Goal: Information Seeking & Learning: Learn about a topic

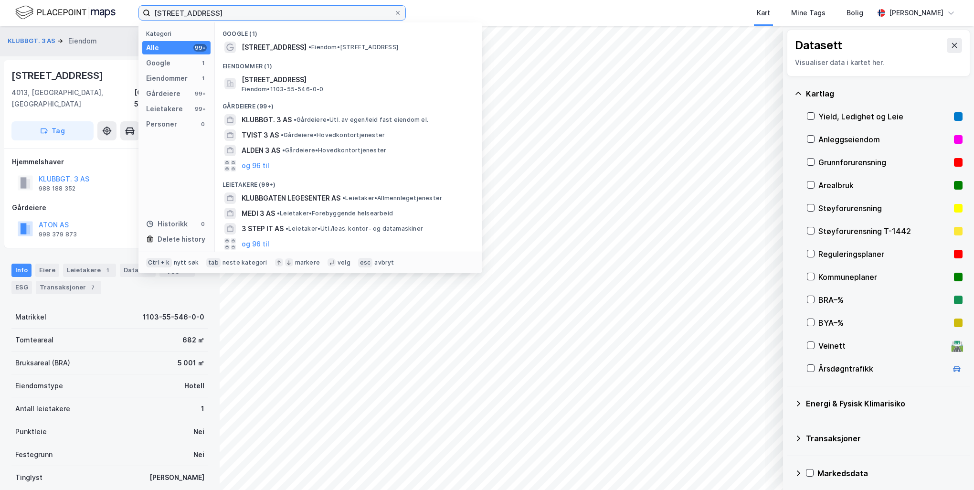
drag, startPoint x: 222, startPoint y: 11, endPoint x: 118, endPoint y: 11, distance: 103.1
click at [118, 11] on div "[STREET_ADDRESS] Kategori Alle 99+ Google 1 Eiendommer 1 Gårdeiere 99+ Leietake…" at bounding box center [487, 13] width 974 height 26
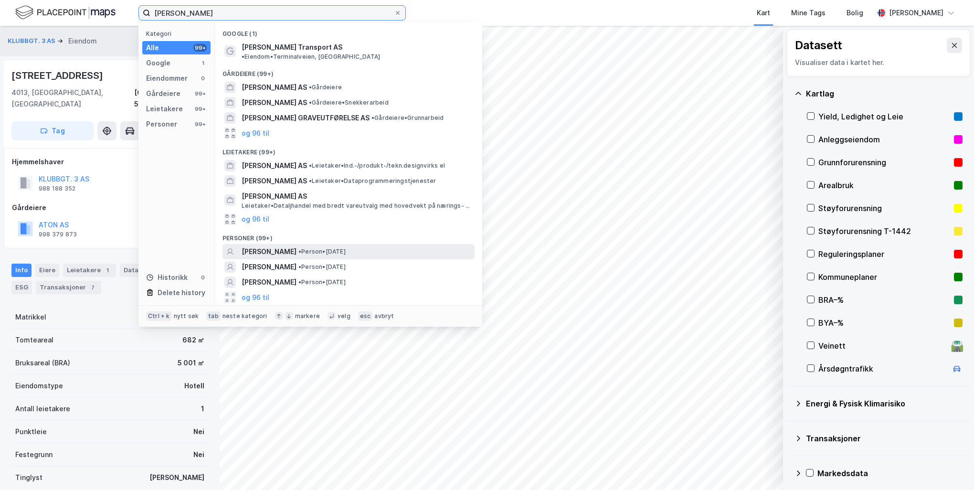
type input "[PERSON_NAME]"
click at [296, 246] on span "[PERSON_NAME]" at bounding box center [269, 251] width 55 height 11
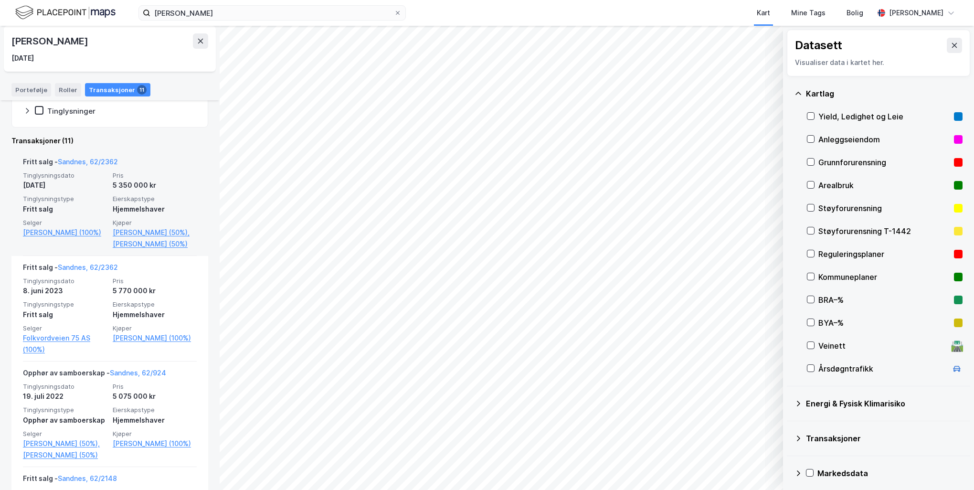
scroll to position [191, 0]
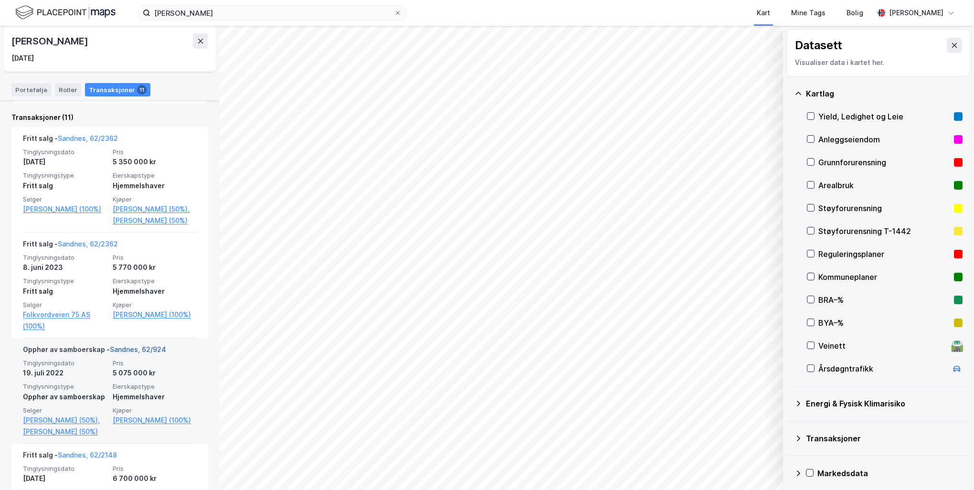
click at [151, 353] on link "Sandnes, 62/924" at bounding box center [138, 349] width 56 height 8
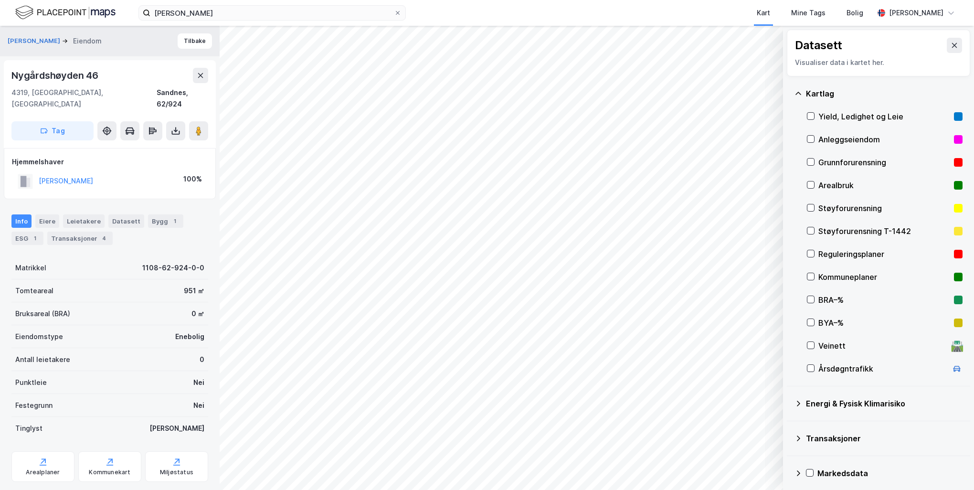
scroll to position [11, 0]
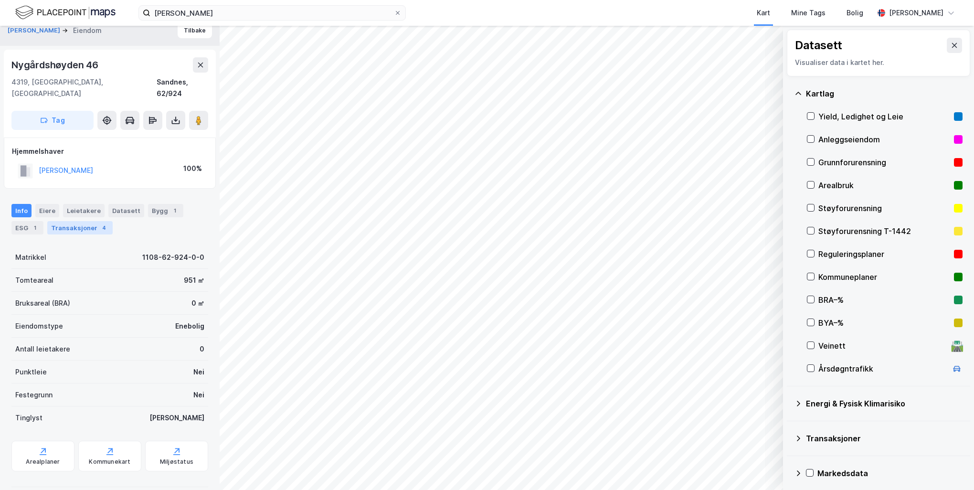
click at [76, 221] on div "Transaksjoner 4" at bounding box center [79, 227] width 65 height 13
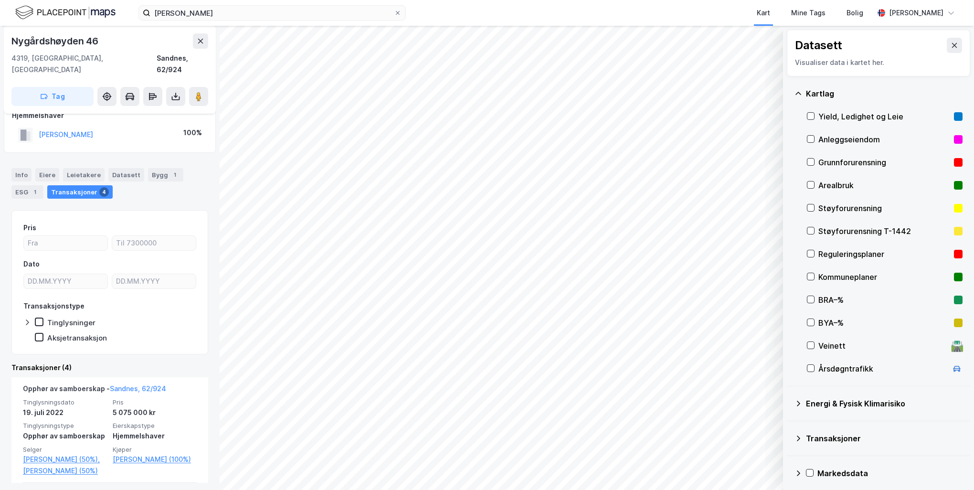
scroll to position [43, 0]
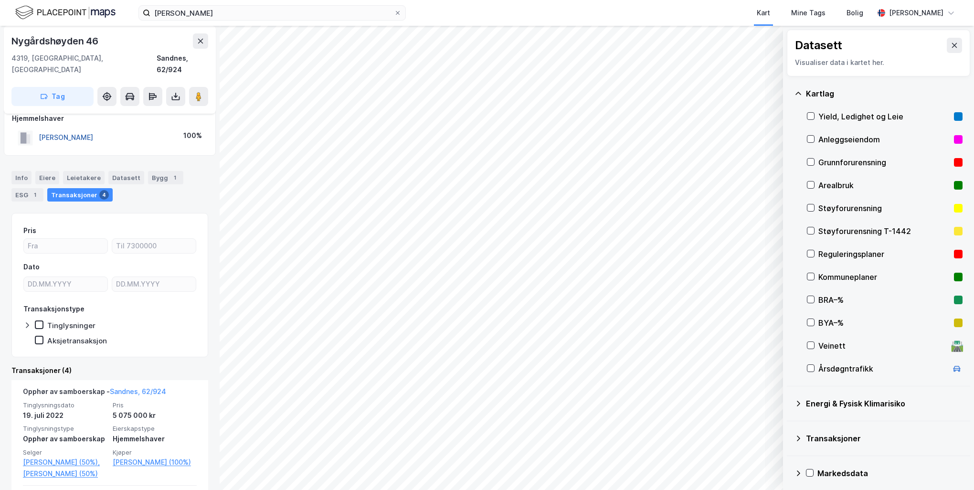
click at [0, 0] on button "[PERSON_NAME]" at bounding box center [0, 0] width 0 height 0
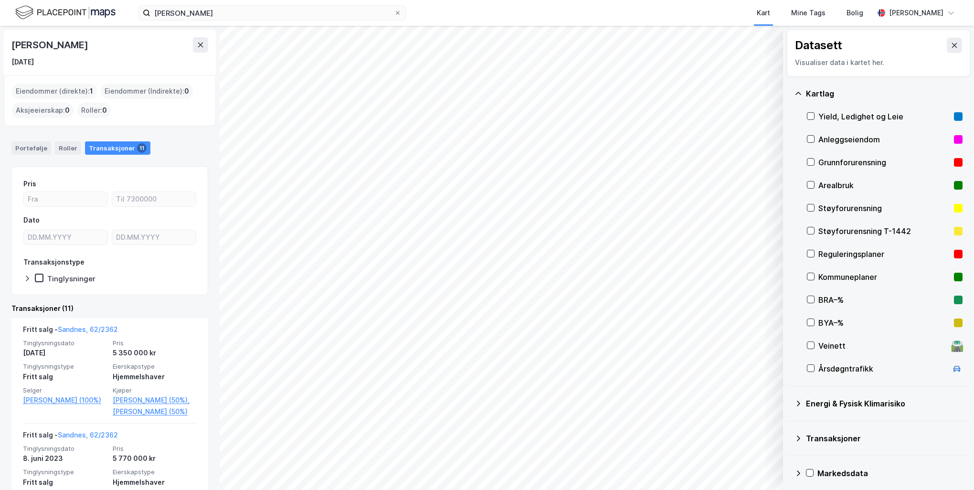
scroll to position [95, 0]
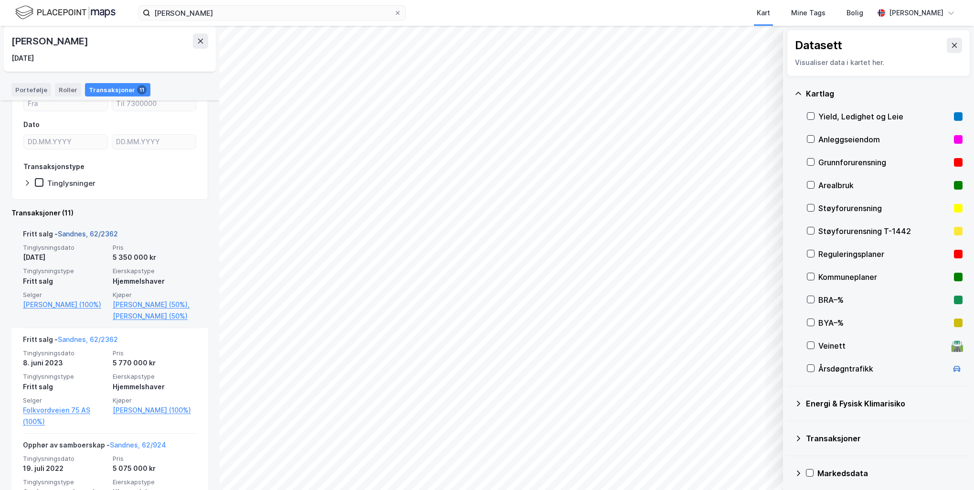
click at [109, 231] on link "Sandnes, 62/2362" at bounding box center [88, 234] width 60 height 8
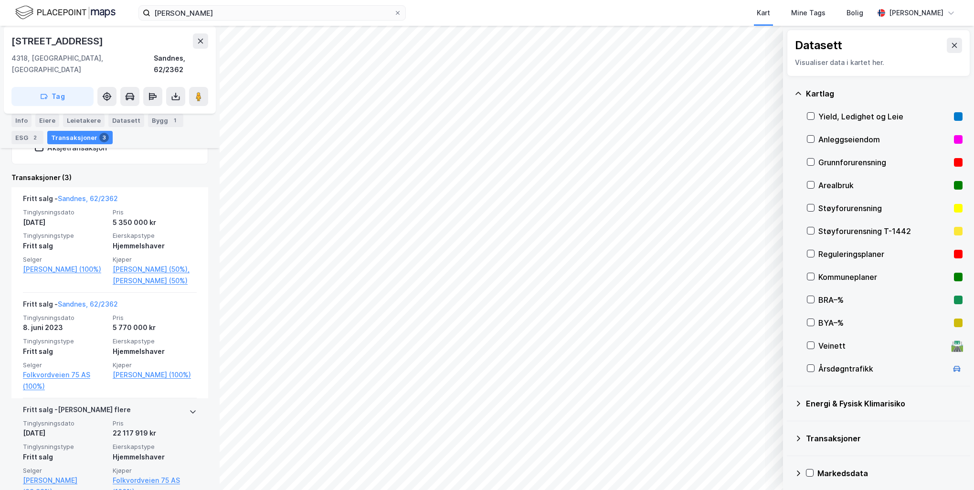
scroll to position [231, 0]
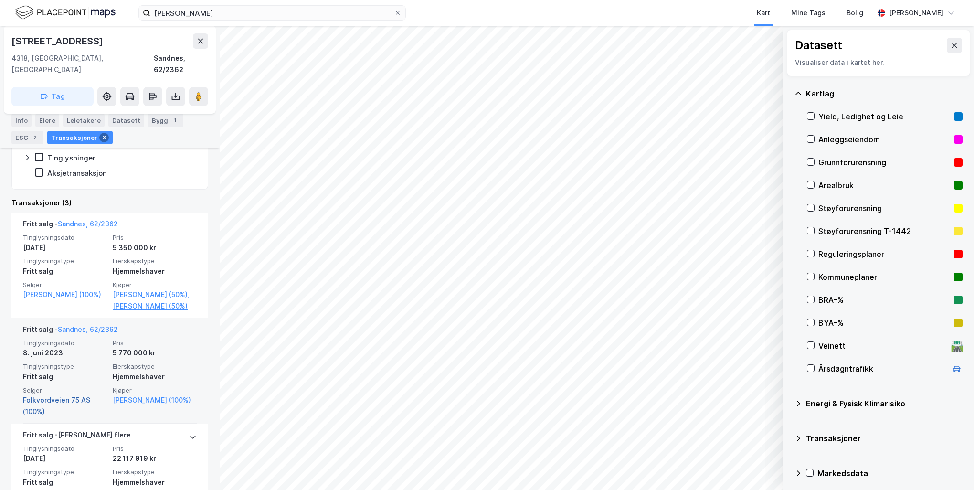
click at [79, 398] on link "Folkvordveien 75 AS (100%)" at bounding box center [65, 405] width 84 height 23
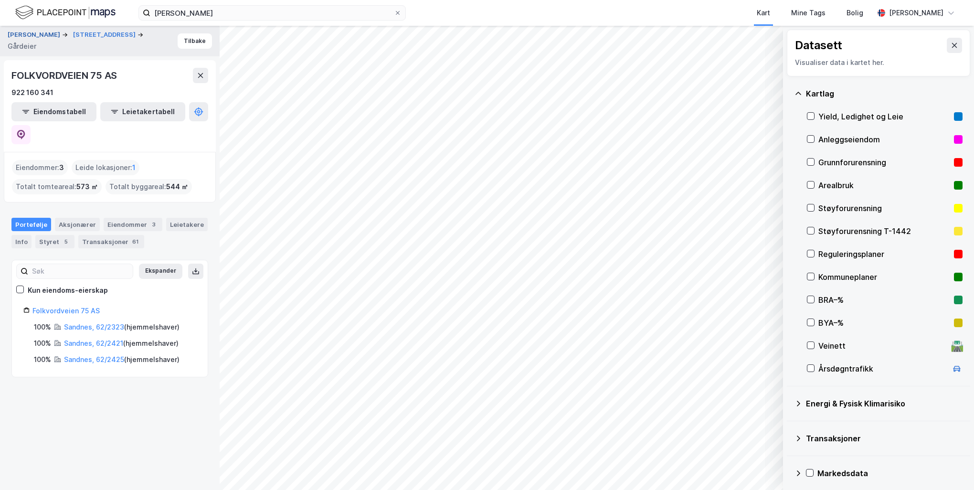
click at [61, 31] on button "[PERSON_NAME]" at bounding box center [35, 35] width 54 height 10
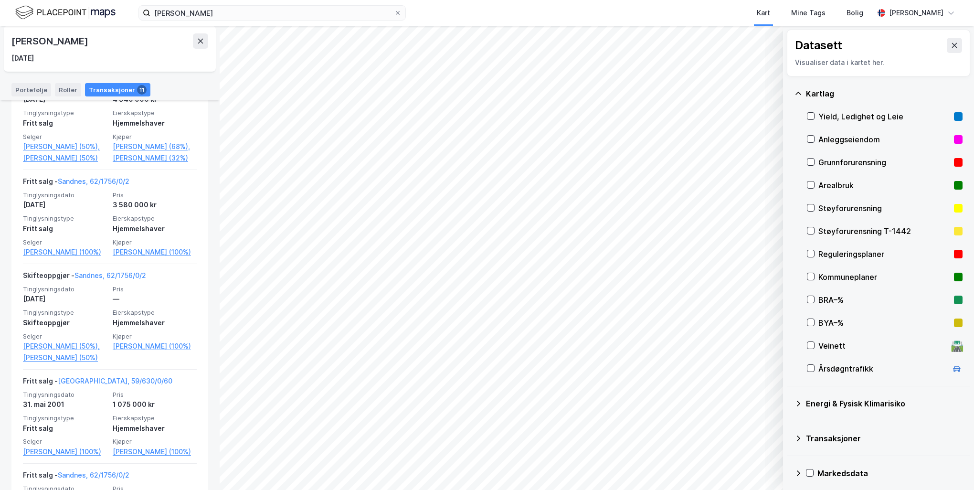
scroll to position [791, 0]
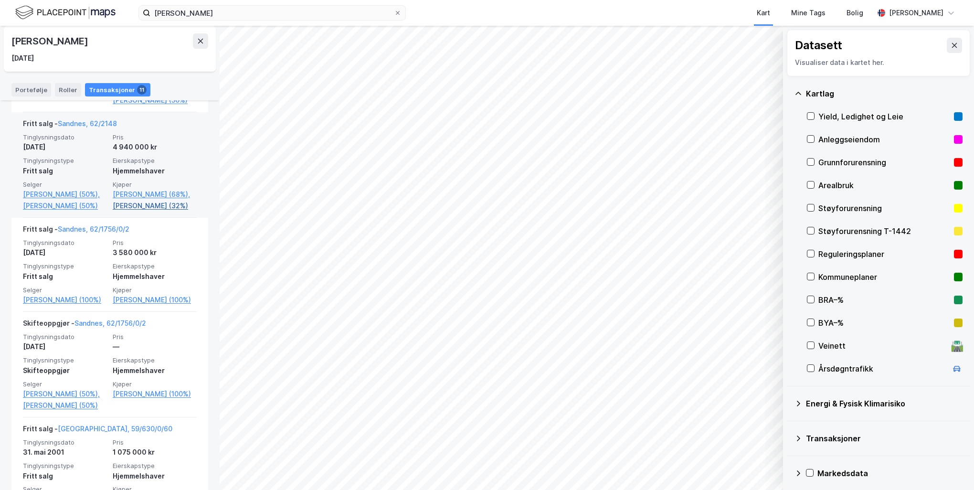
click at [131, 211] on link "[PERSON_NAME] (32%)" at bounding box center [155, 205] width 84 height 11
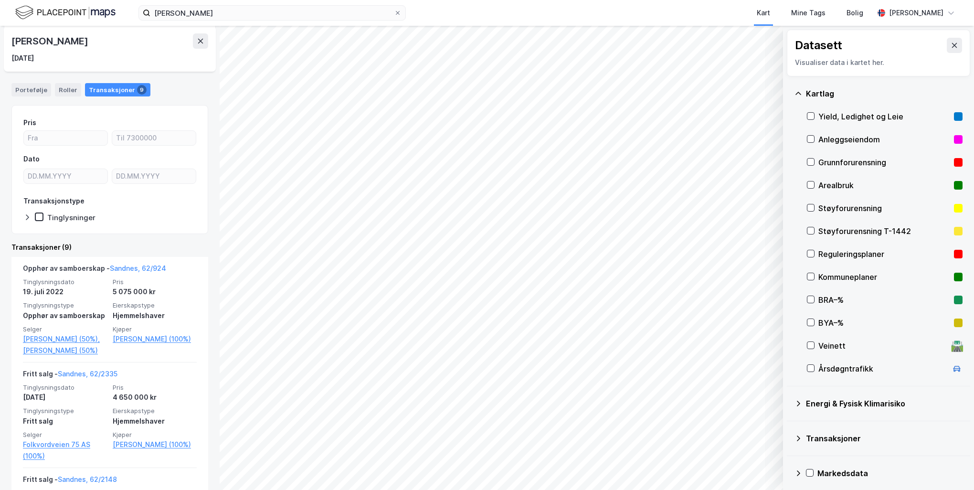
scroll to position [95, 0]
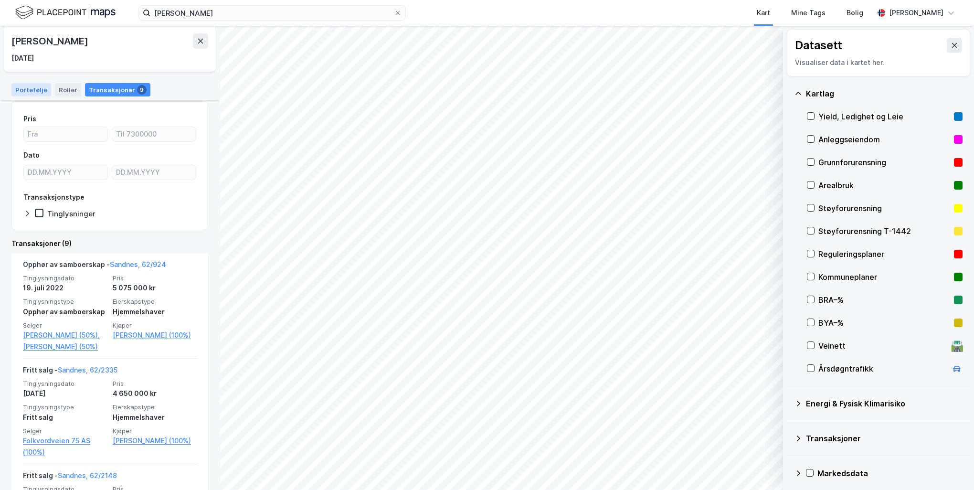
click at [32, 89] on div "Portefølje" at bounding box center [31, 89] width 40 height 13
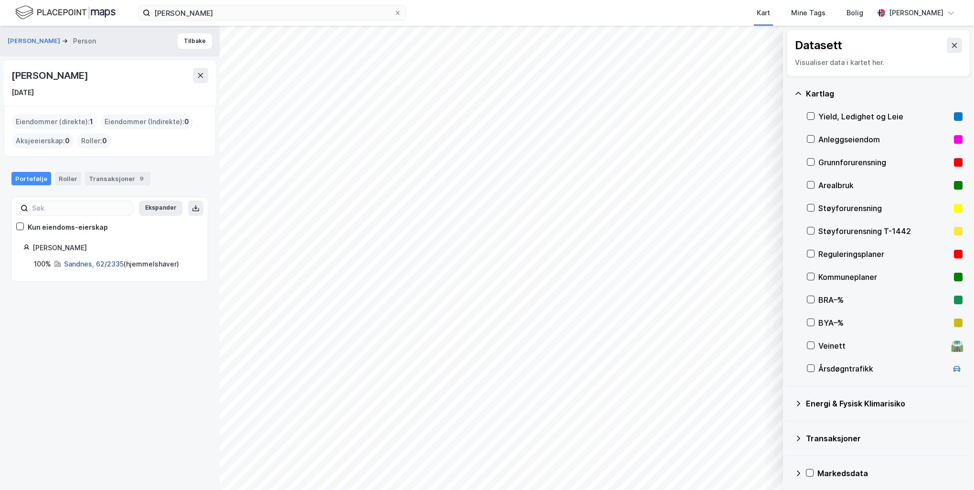
click at [100, 260] on link "Sandnes, 62/2335" at bounding box center [94, 264] width 60 height 8
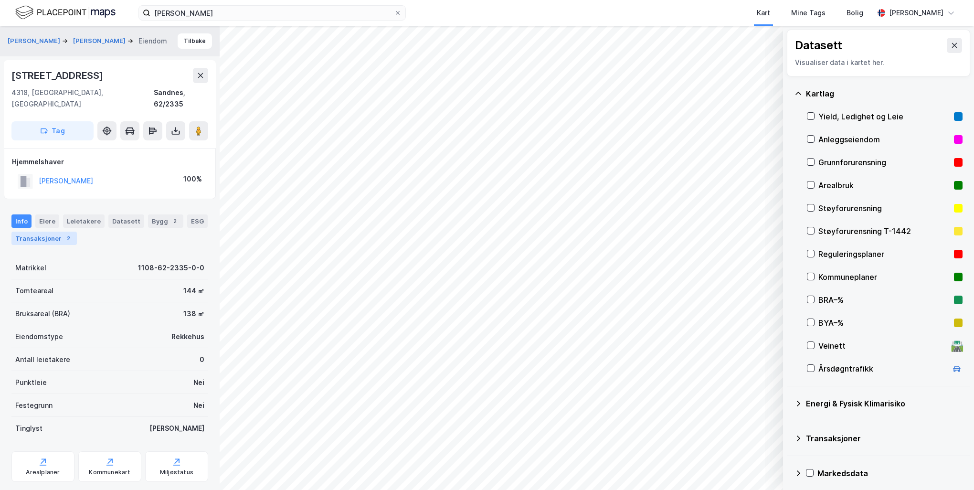
click at [56, 232] on div "Transaksjoner 2" at bounding box center [43, 238] width 65 height 13
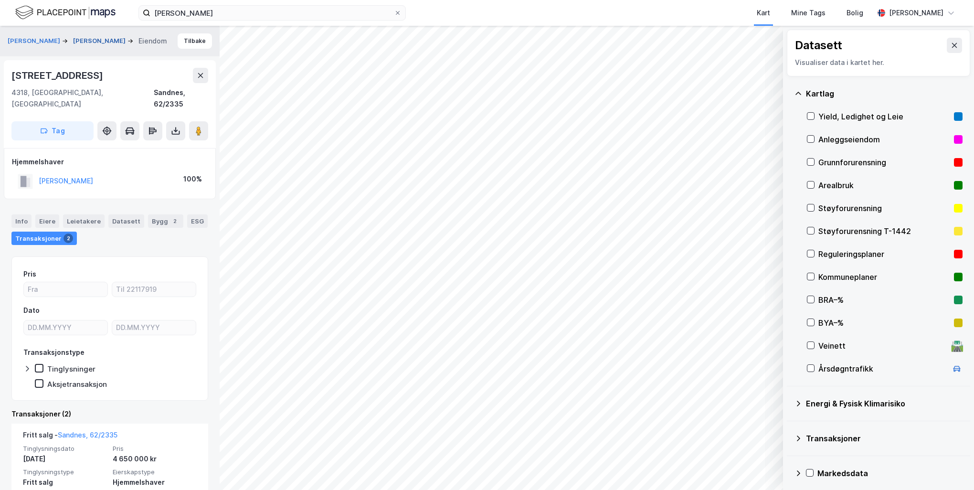
click at [73, 46] on button "[PERSON_NAME]" at bounding box center [100, 41] width 54 height 10
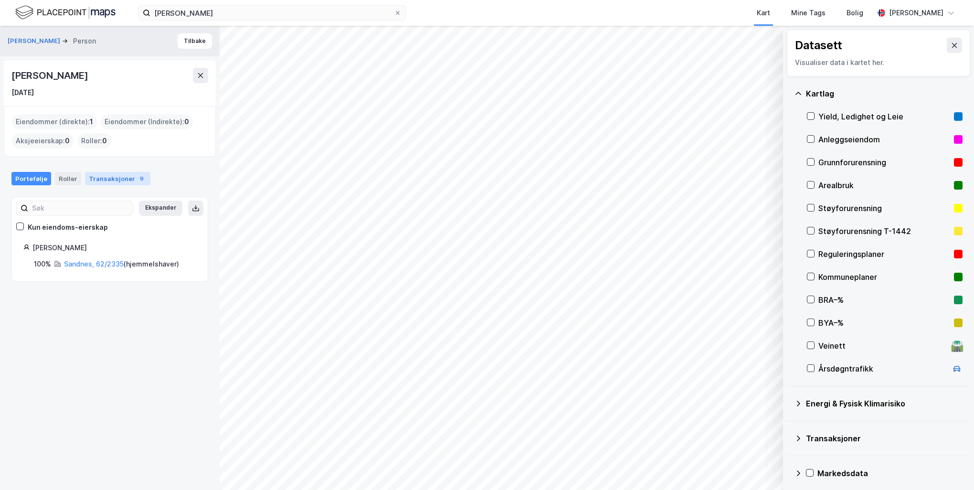
click at [103, 179] on div "Transaksjoner 9" at bounding box center [117, 178] width 65 height 13
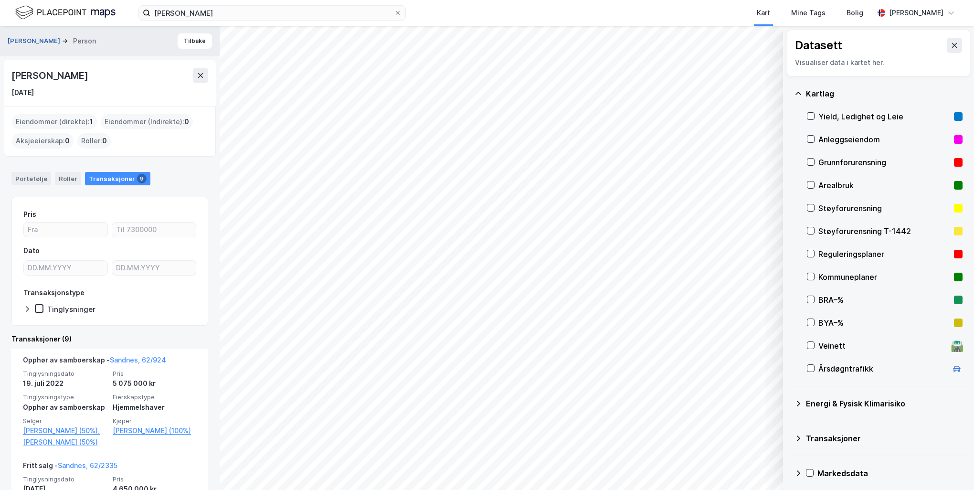
click at [50, 36] on button "[PERSON_NAME]" at bounding box center [35, 41] width 54 height 10
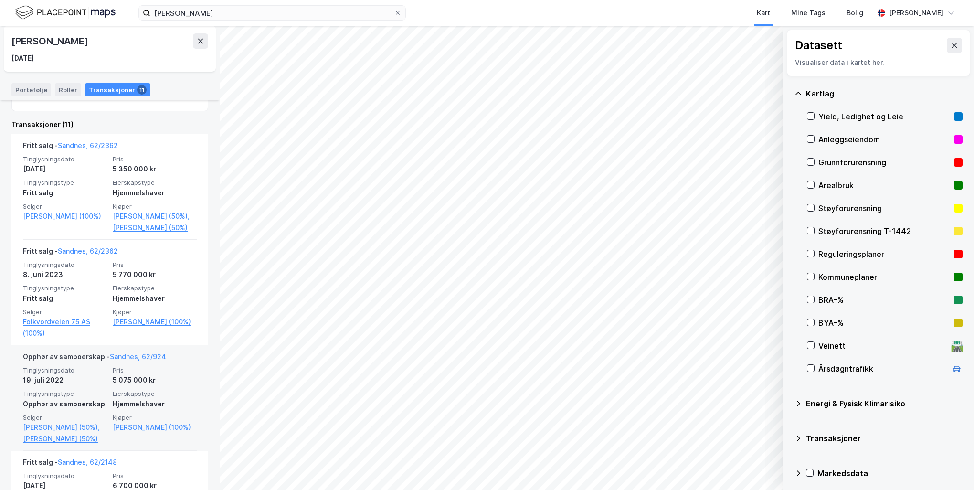
scroll to position [286, 0]
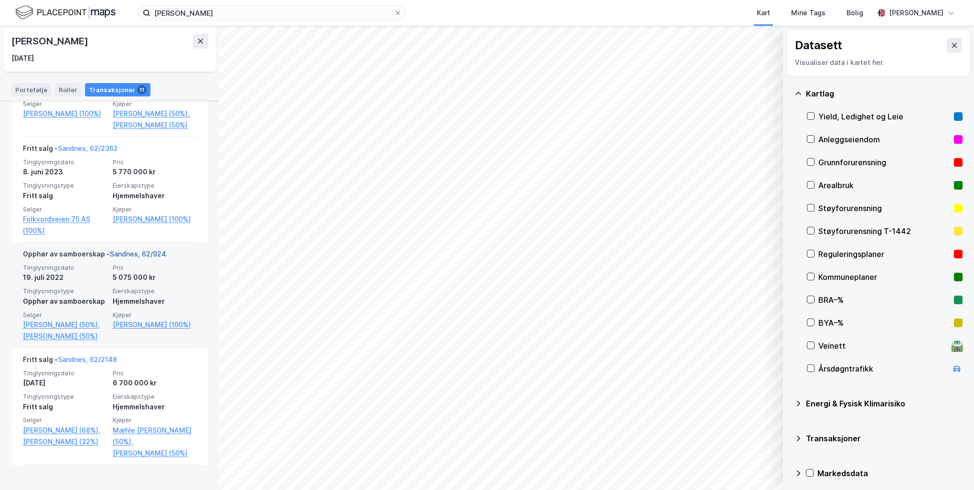
click at [157, 258] on link "Sandnes, 62/924" at bounding box center [138, 254] width 56 height 8
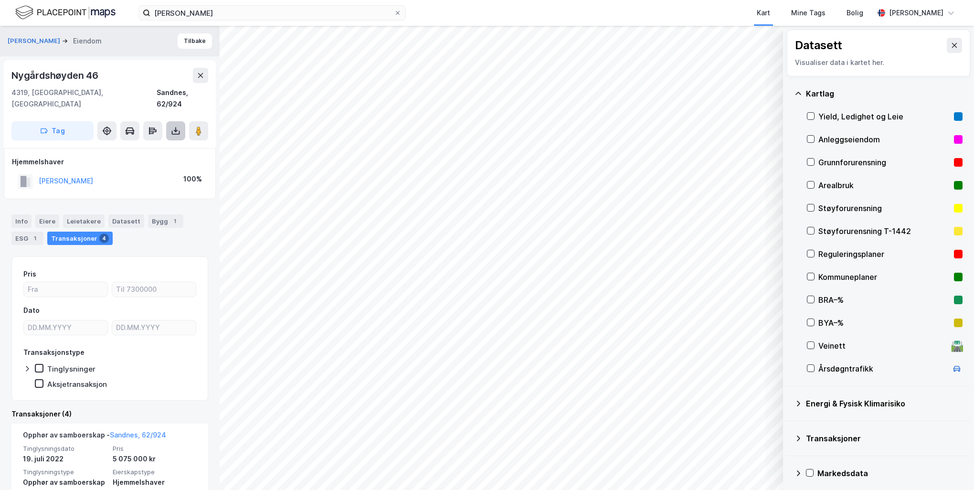
click at [175, 126] on icon at bounding box center [176, 131] width 10 height 10
click at [149, 146] on div "Last ned grunnbok" at bounding box center [128, 150] width 55 height 8
click at [23, 14] on img at bounding box center [65, 12] width 100 height 17
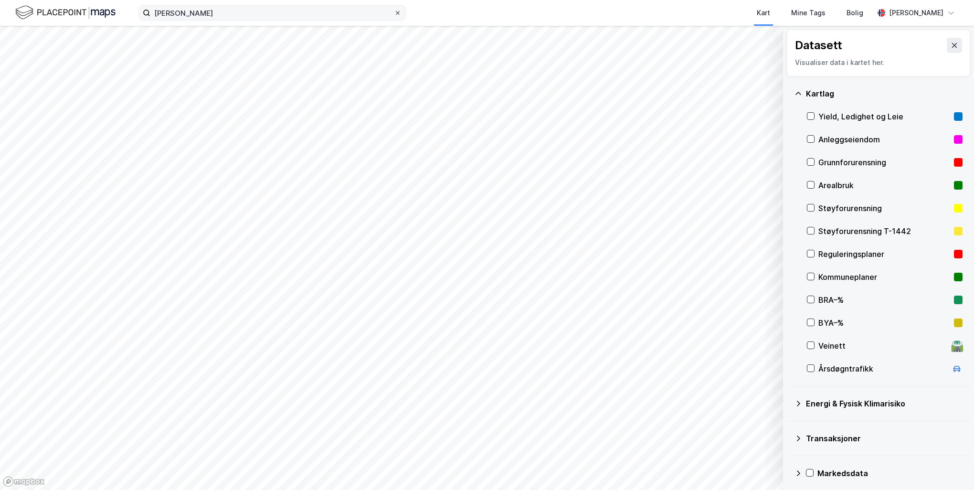
click at [399, 14] on icon at bounding box center [398, 13] width 4 height 4
click at [394, 14] on input "[PERSON_NAME]" at bounding box center [271, 13] width 243 height 14
click at [933, 12] on div "[PERSON_NAME]" at bounding box center [916, 12] width 54 height 11
click at [917, 11] on div "[PERSON_NAME]" at bounding box center [916, 12] width 54 height 11
click at [916, 12] on div "[PERSON_NAME]" at bounding box center [916, 12] width 54 height 11
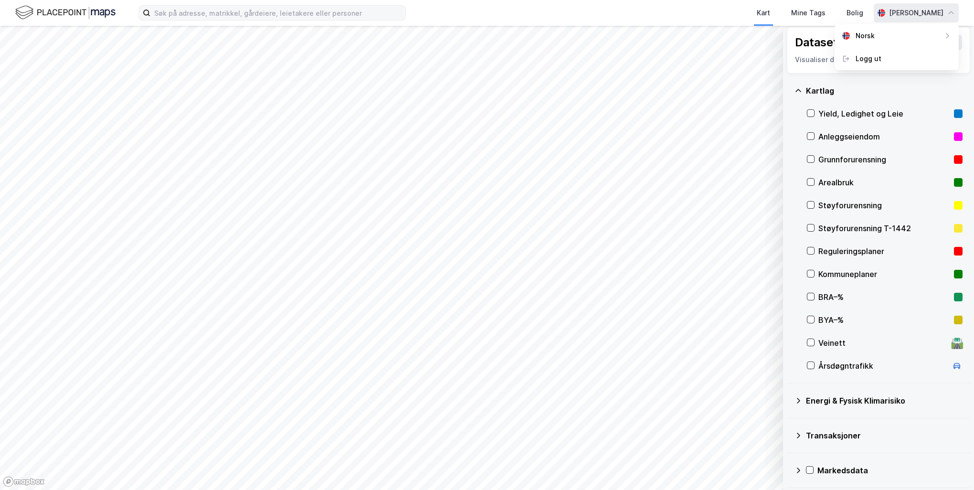
scroll to position [4, 0]
click at [103, 14] on img at bounding box center [65, 12] width 100 height 17
click at [53, 11] on img at bounding box center [65, 12] width 100 height 17
click at [27, 16] on img at bounding box center [65, 12] width 100 height 17
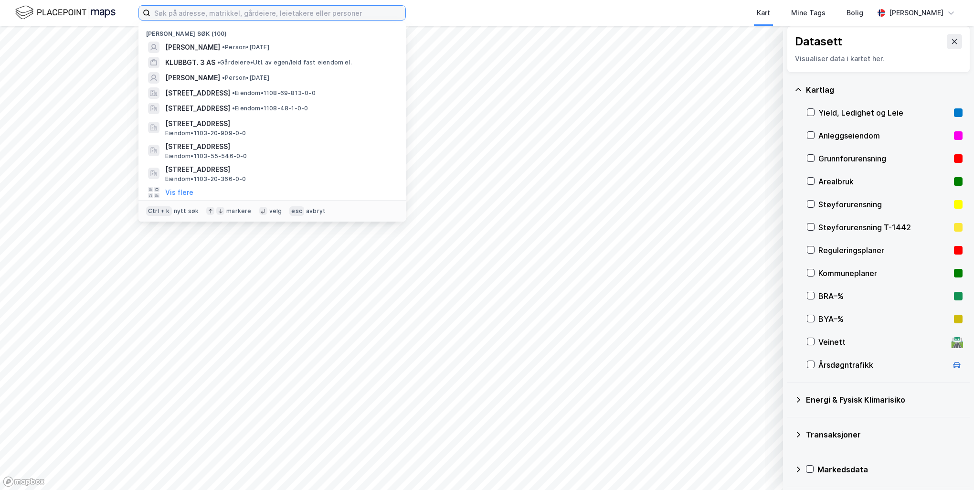
click at [251, 11] on input at bounding box center [277, 13] width 255 height 14
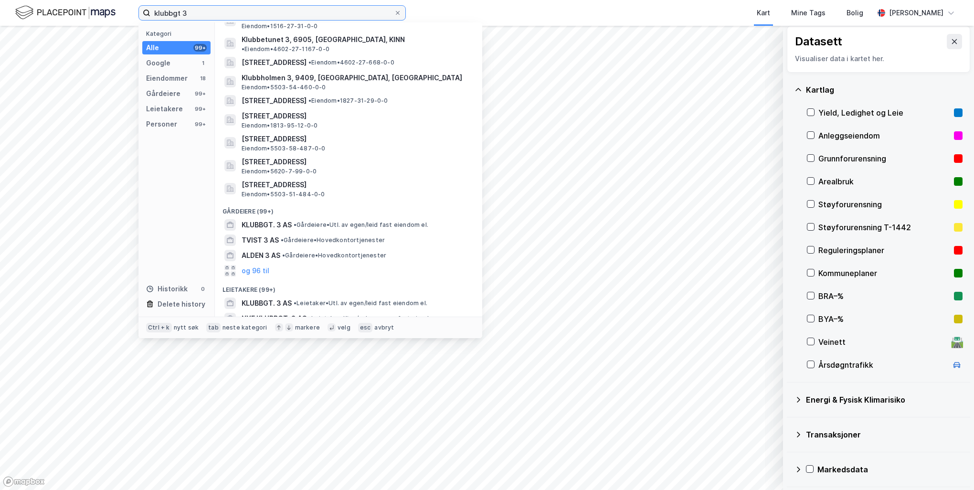
scroll to position [239, 0]
type input "klubbgt 3"
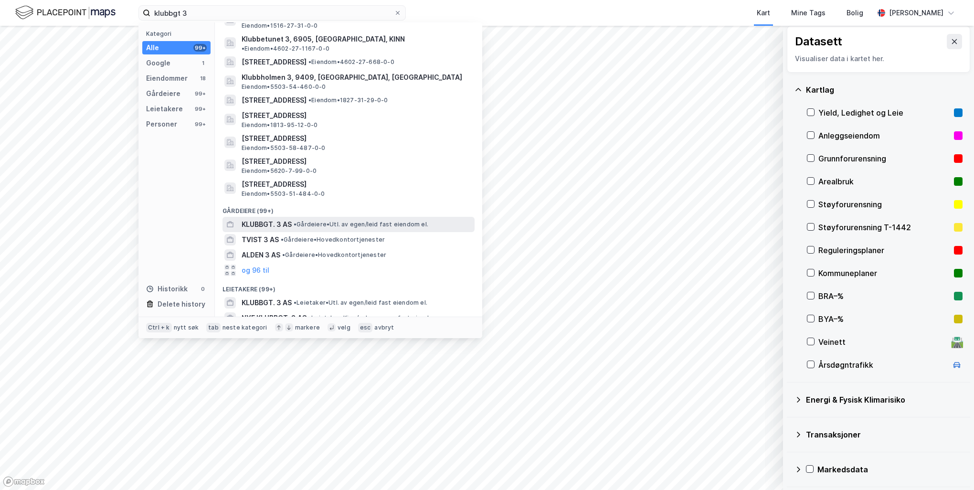
click at [330, 221] on span "• Gårdeiere • Utl. av egen/leid fast eiendom el." at bounding box center [361, 225] width 135 height 8
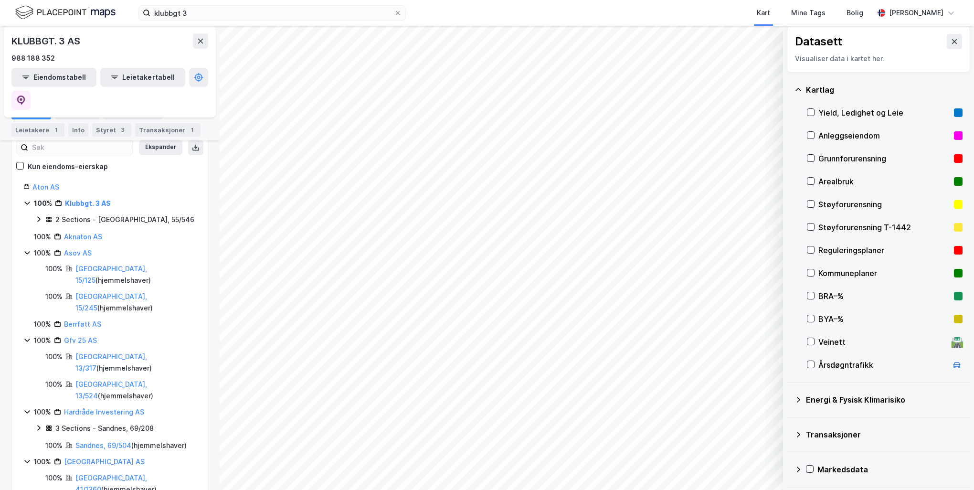
scroll to position [95, 0]
click at [86, 197] on link "Klubbgt. 3 AS" at bounding box center [88, 201] width 46 height 8
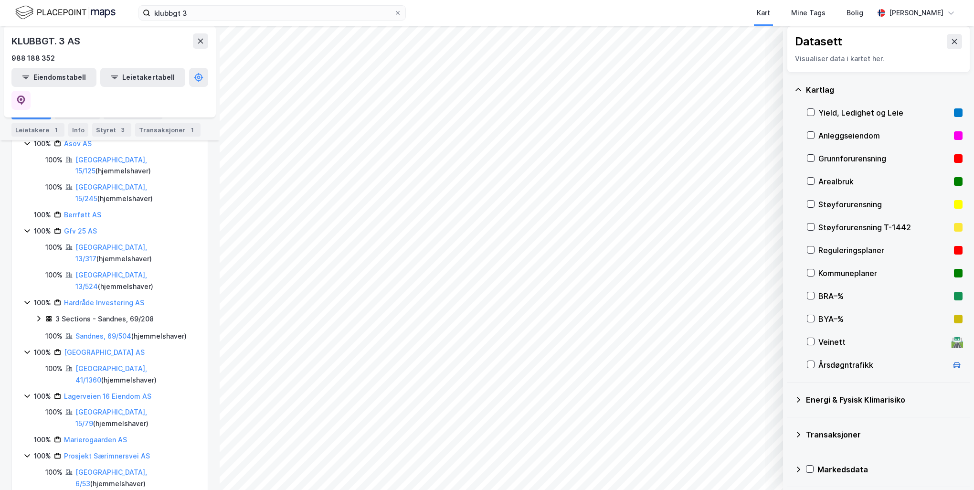
scroll to position [0, 0]
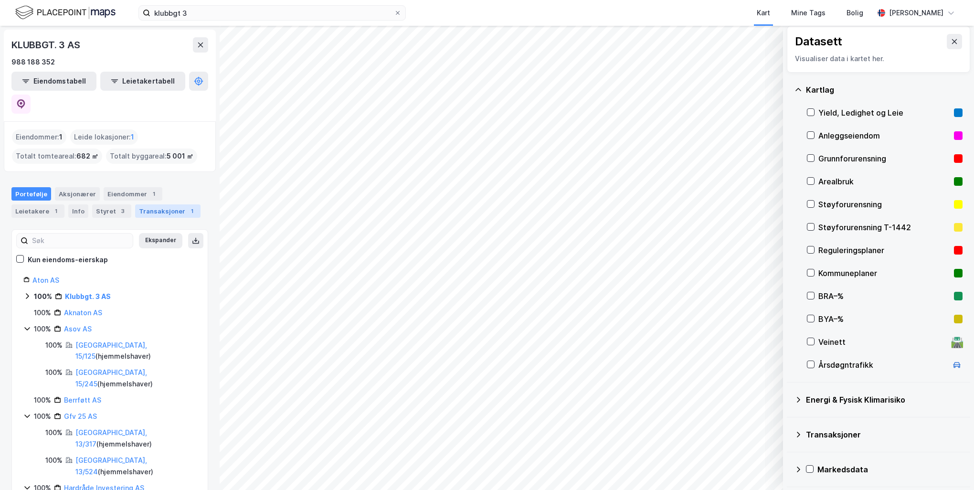
click at [160, 204] on div "Transaksjoner 1" at bounding box center [167, 210] width 65 height 13
